Goal: Task Accomplishment & Management: Use online tool/utility

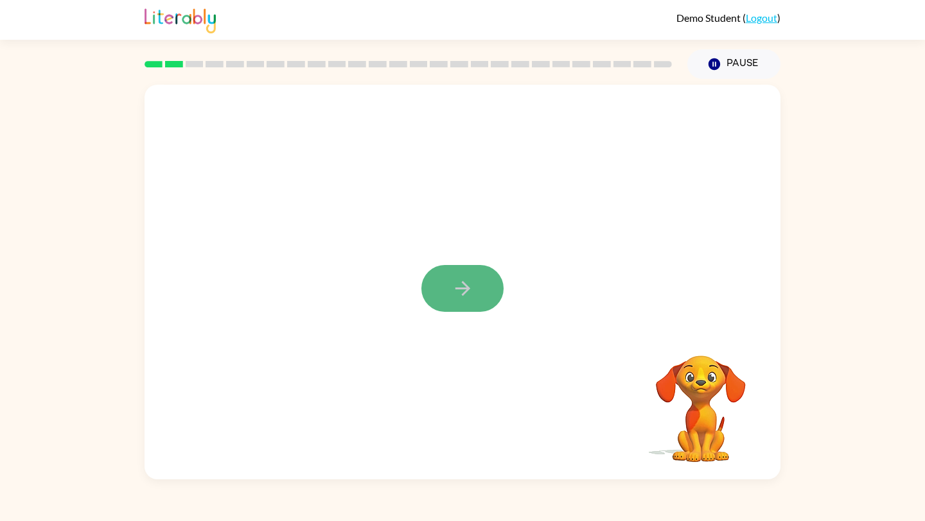
click at [466, 291] on icon "button" at bounding box center [462, 288] width 15 height 15
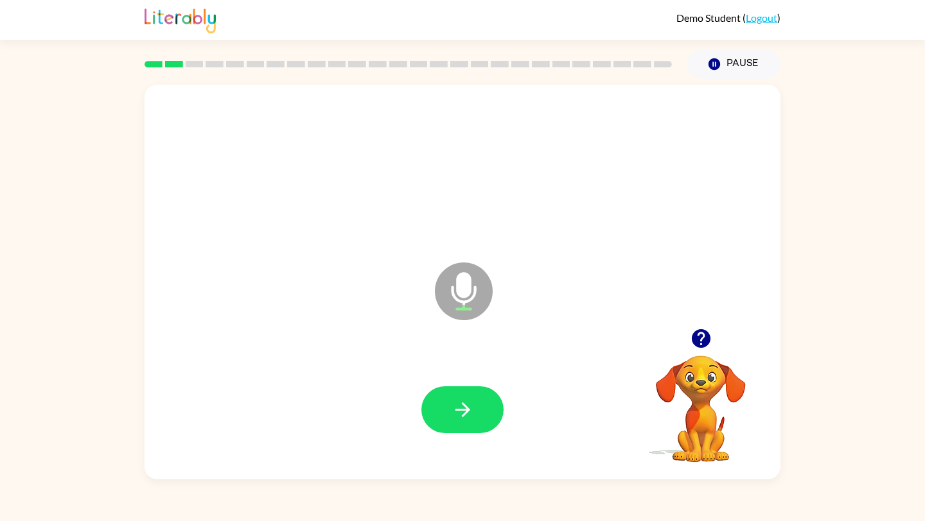
click at [472, 385] on div at bounding box center [462, 410] width 610 height 114
click at [463, 399] on icon "button" at bounding box center [462, 410] width 22 height 22
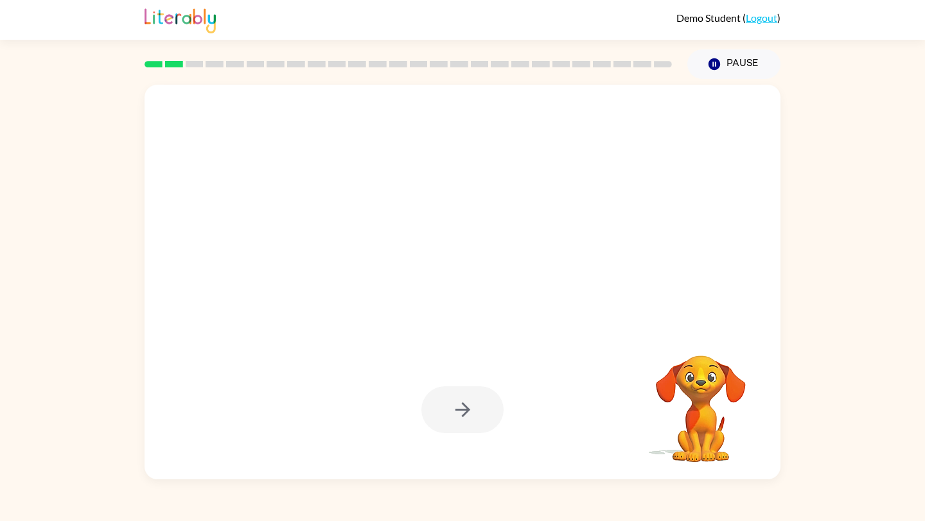
click at [463, 399] on div at bounding box center [462, 410] width 82 height 47
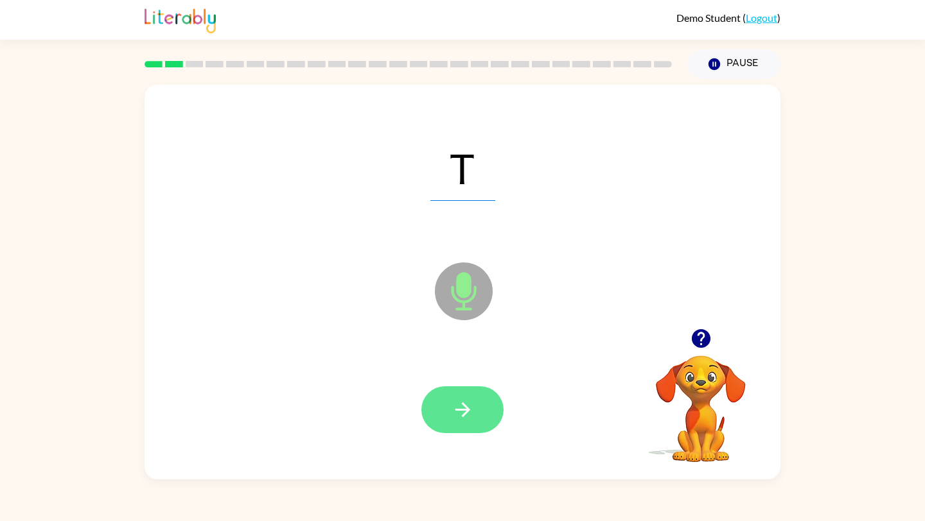
click at [484, 411] on button "button" at bounding box center [462, 410] width 82 height 47
click at [480, 412] on button "button" at bounding box center [462, 410] width 82 height 47
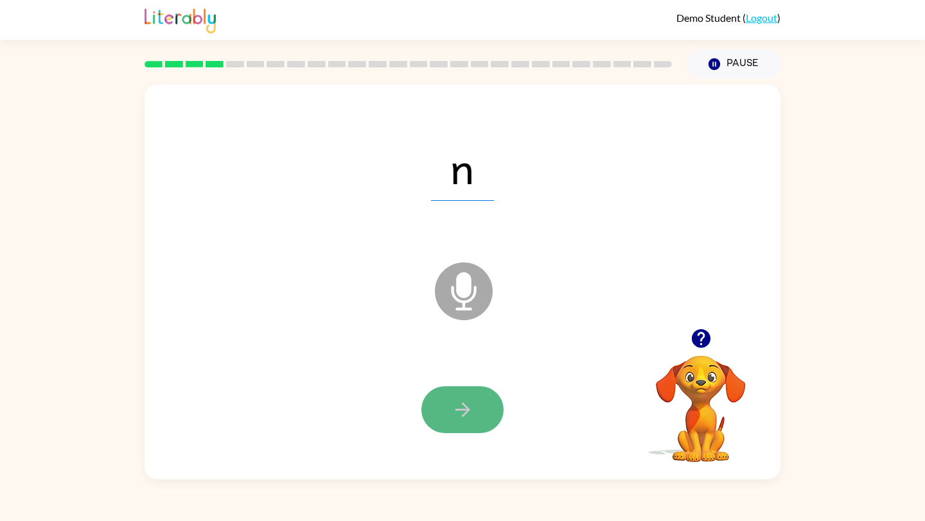
click at [479, 423] on button "button" at bounding box center [462, 410] width 82 height 47
click at [463, 419] on icon "button" at bounding box center [462, 410] width 22 height 22
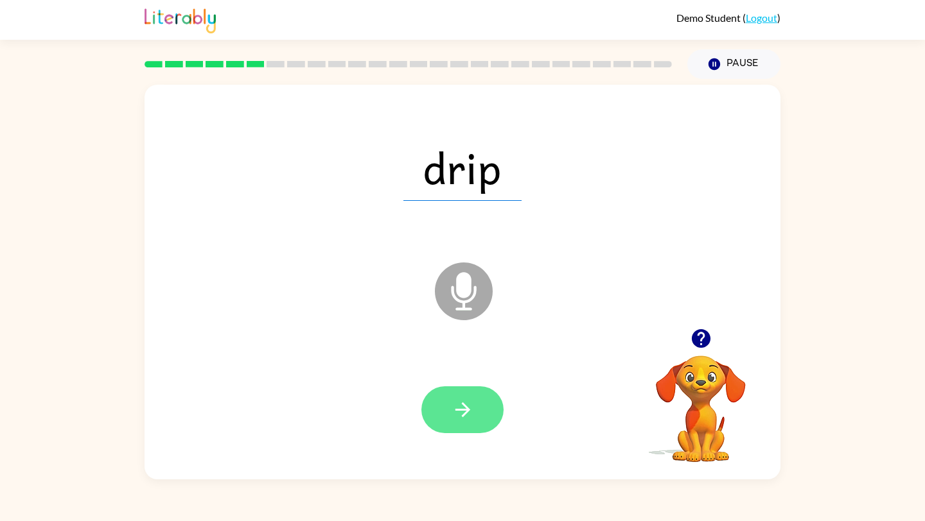
click at [464, 419] on icon "button" at bounding box center [462, 410] width 22 height 22
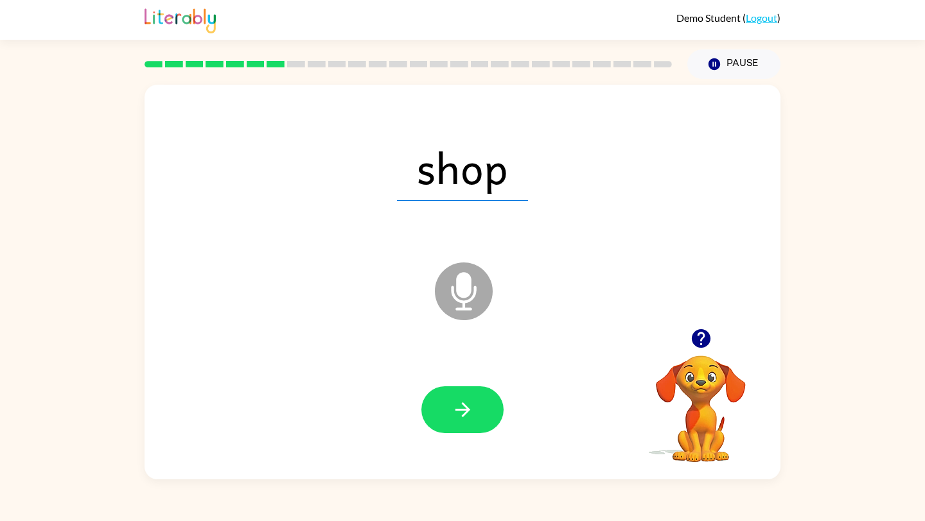
click at [466, 418] on icon "button" at bounding box center [462, 410] width 22 height 22
click at [466, 416] on icon "button" at bounding box center [462, 410] width 22 height 22
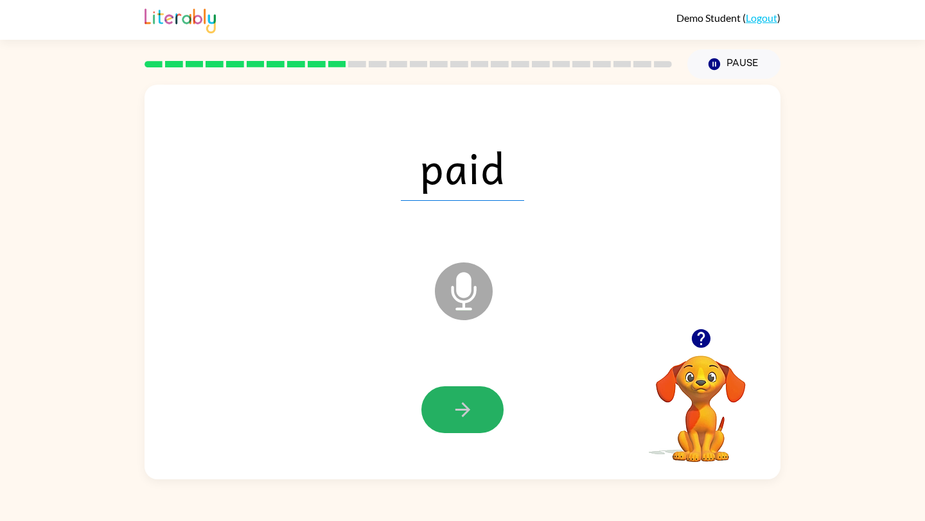
click at [466, 415] on icon "button" at bounding box center [462, 410] width 22 height 22
click at [466, 415] on div at bounding box center [462, 410] width 82 height 47
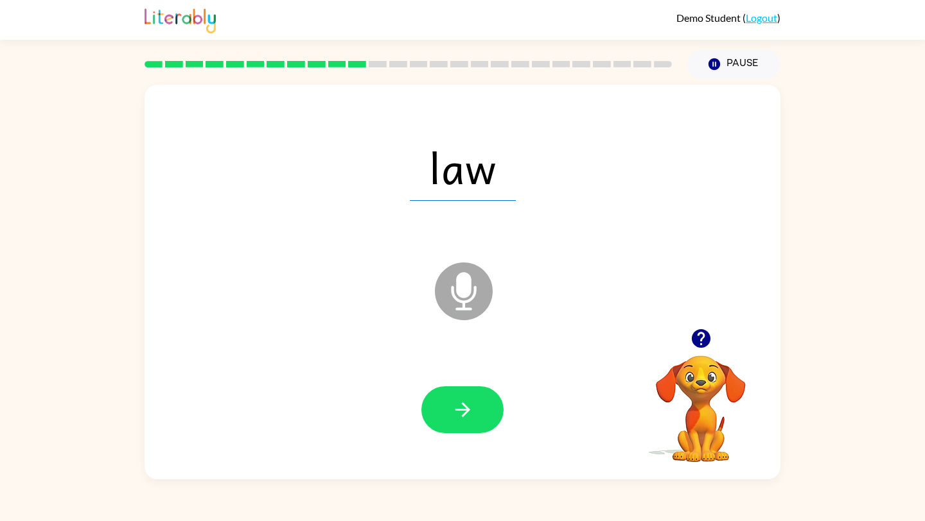
click at [466, 415] on icon "button" at bounding box center [462, 410] width 22 height 22
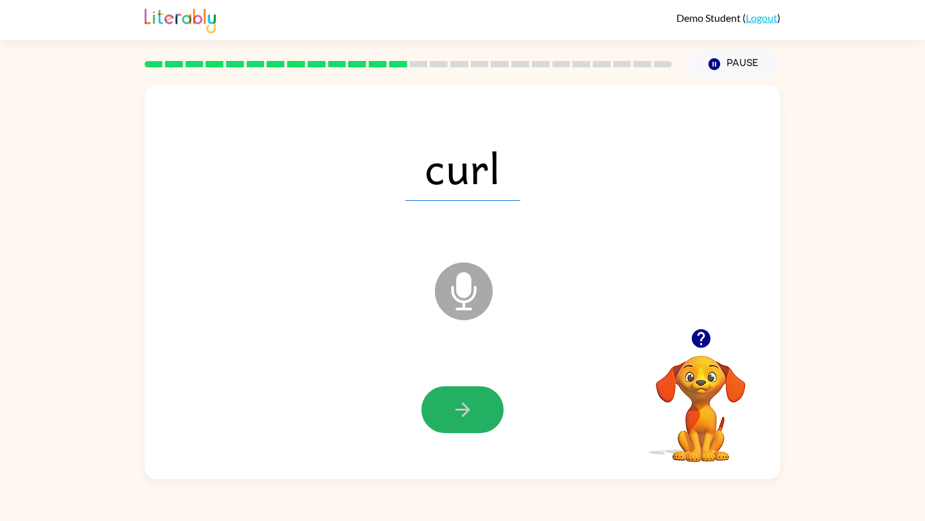
click at [466, 415] on icon "button" at bounding box center [462, 410] width 22 height 22
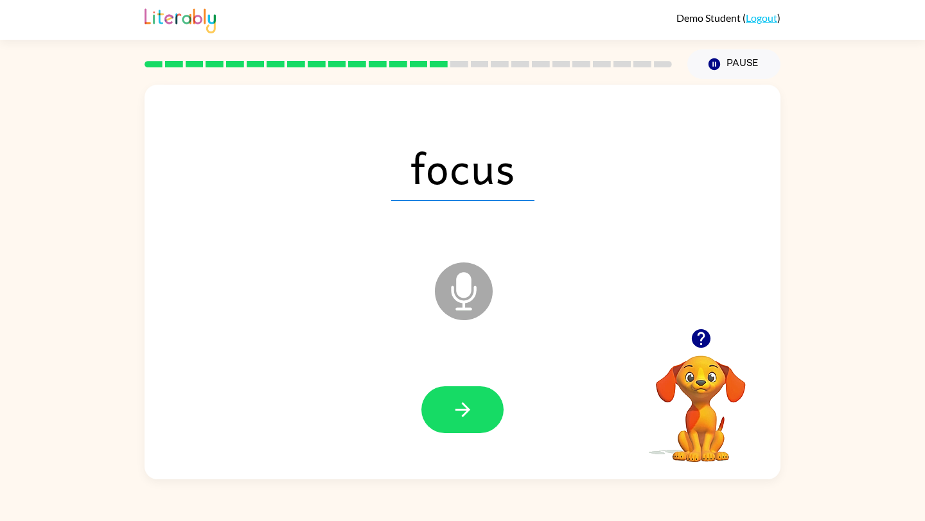
click at [466, 415] on icon "button" at bounding box center [462, 410] width 22 height 22
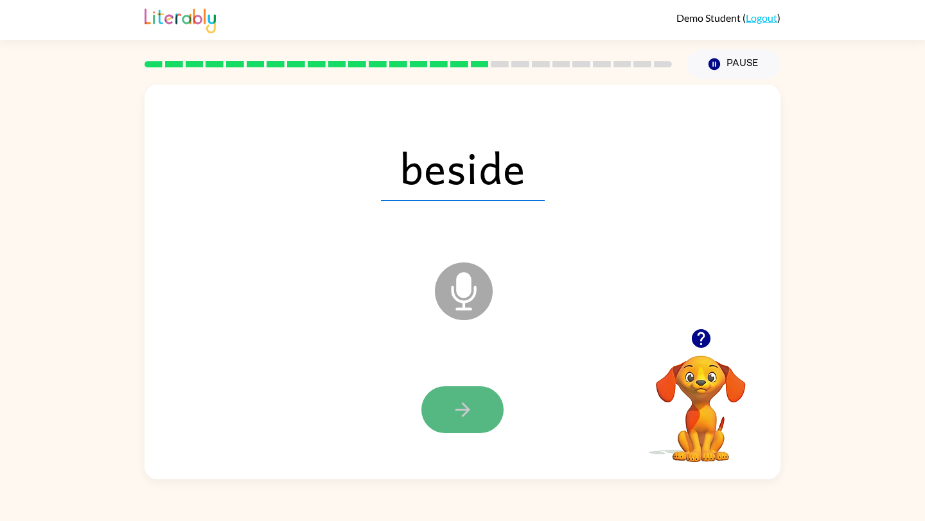
click at [476, 419] on button "button" at bounding box center [462, 410] width 82 height 47
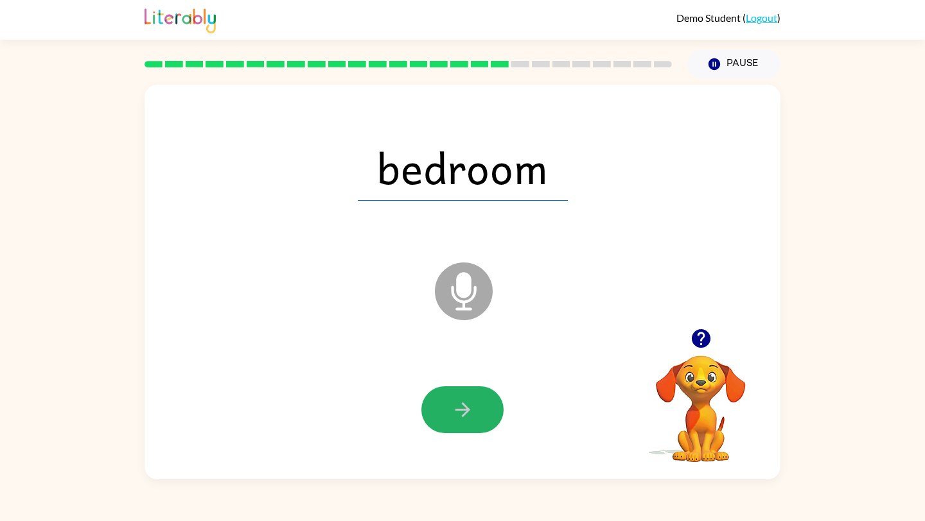
click at [476, 414] on button "button" at bounding box center [462, 410] width 82 height 47
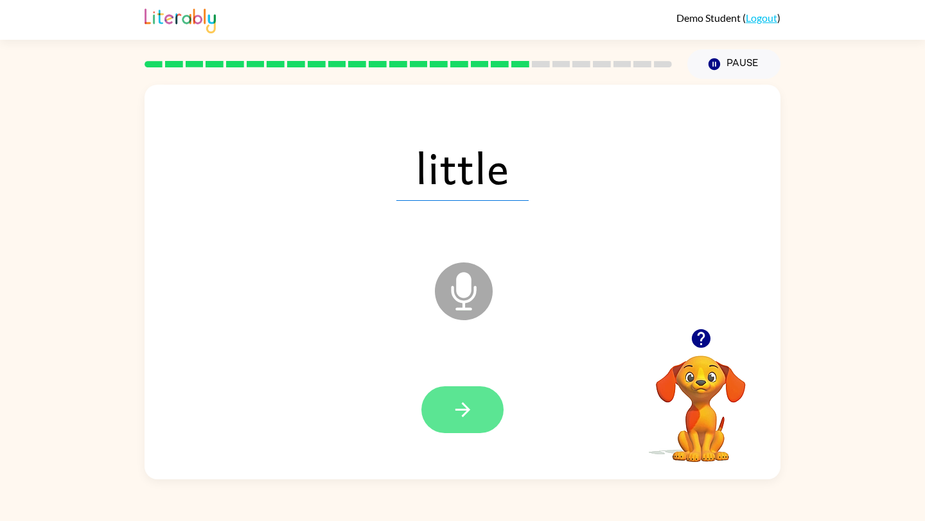
click at [458, 410] on icon "button" at bounding box center [462, 409] width 15 height 15
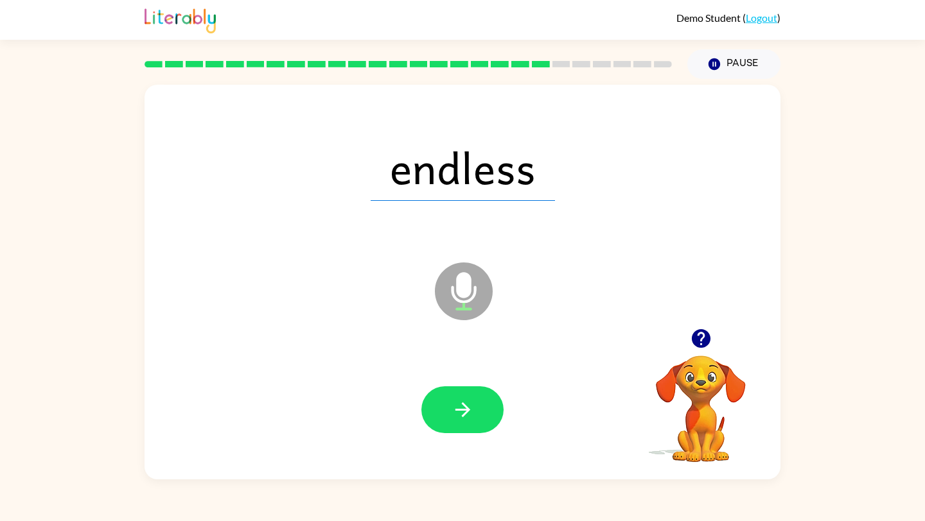
click at [458, 410] on icon "button" at bounding box center [462, 409] width 15 height 15
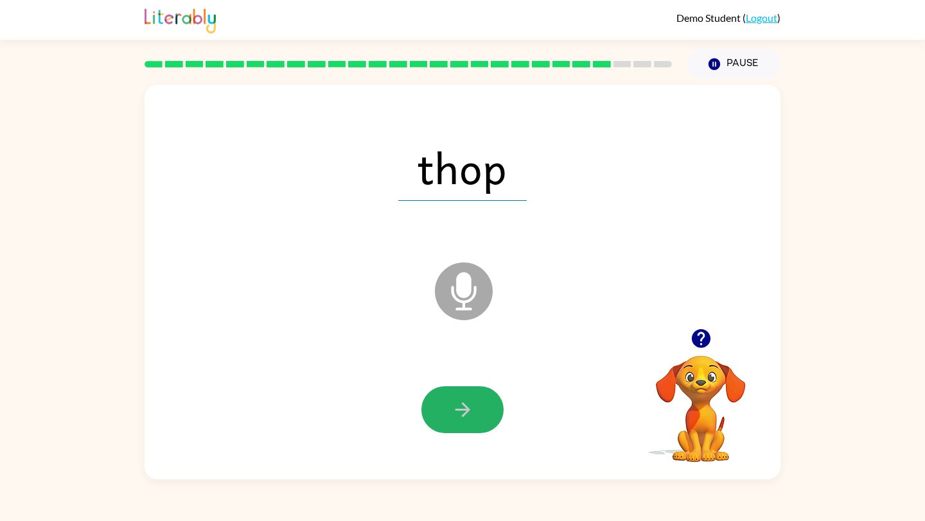
click at [457, 410] on icon "button" at bounding box center [462, 409] width 15 height 15
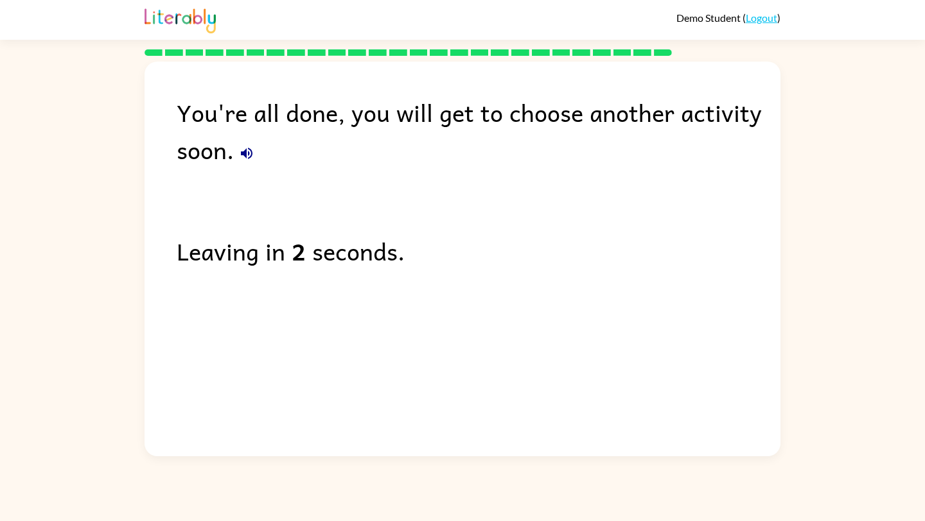
click at [457, 410] on div "You're all done, you will get to choose another activity soon. Leaving in 2 sec…" at bounding box center [462, 256] width 636 height 389
